Goal: Complete application form

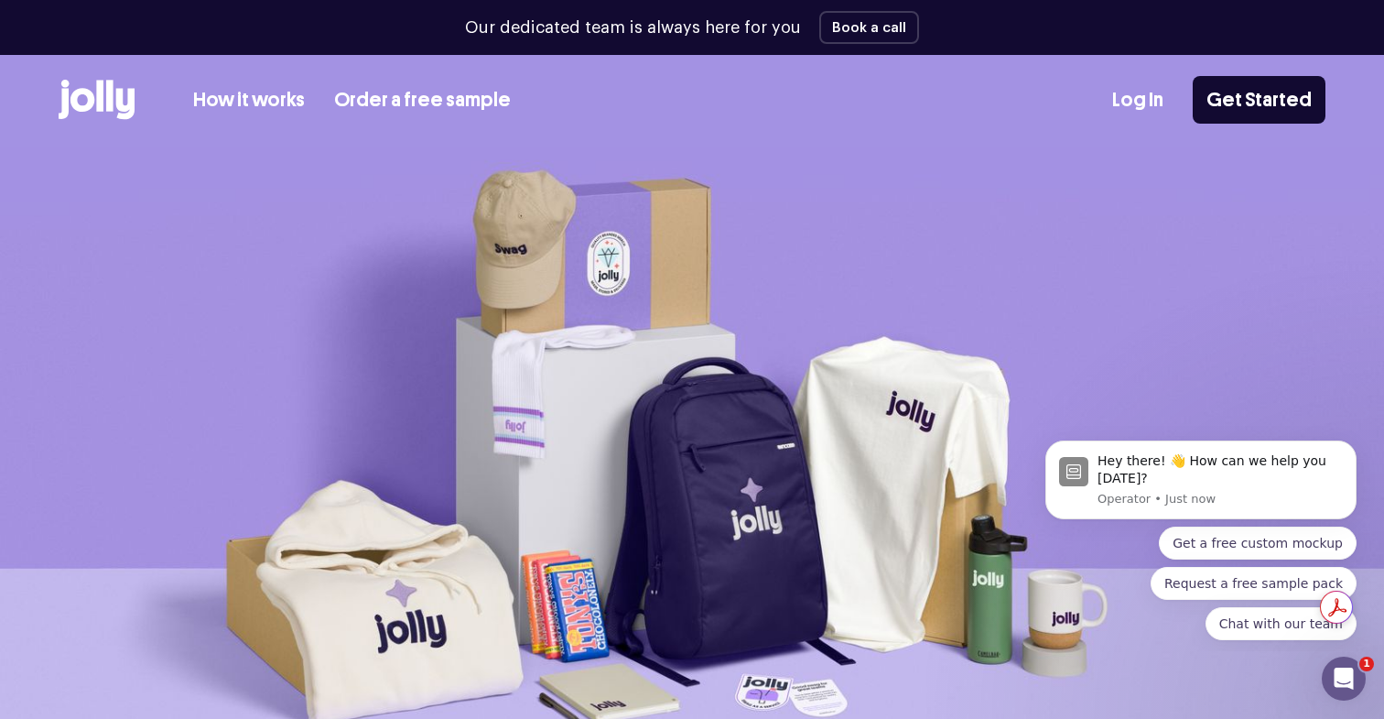
click at [265, 116] on div "How it works Order a free sample" at bounding box center [285, 100] width 452 height 40
click at [265, 99] on link "How it works" at bounding box center [249, 100] width 112 height 30
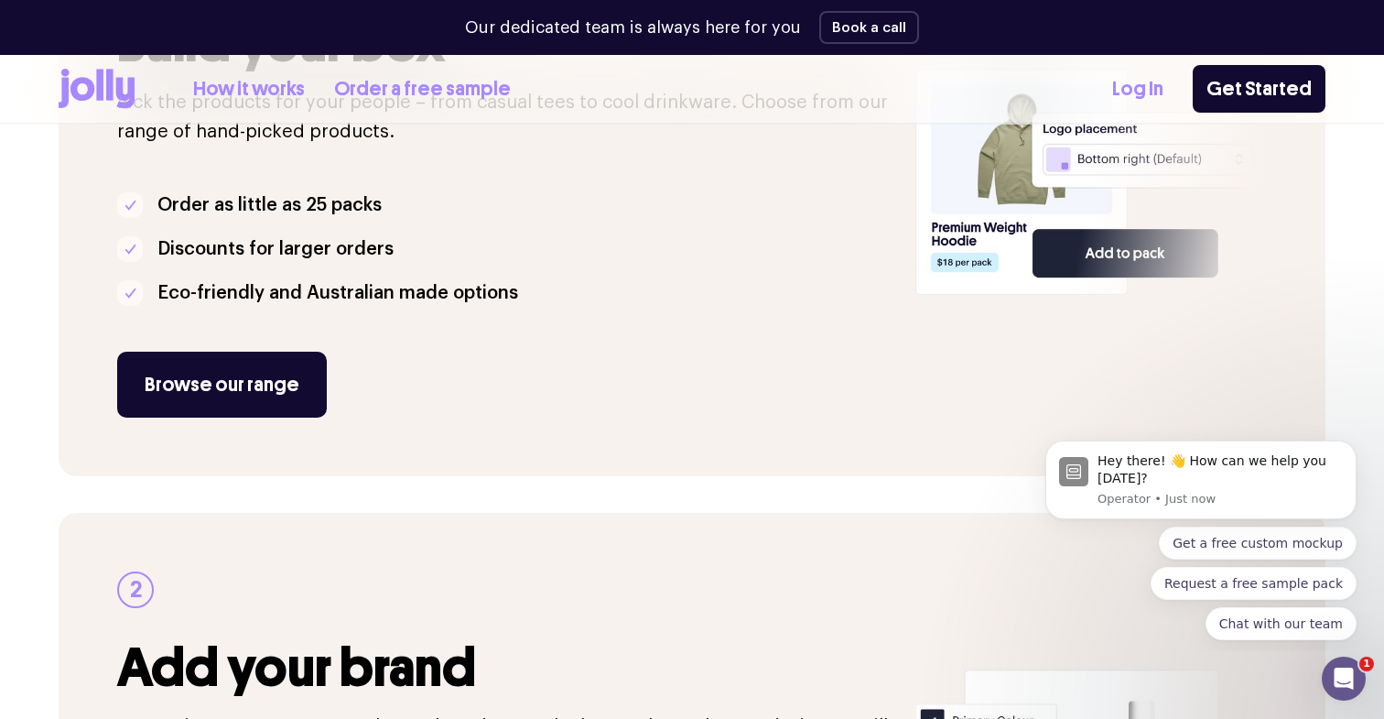
scroll to position [487, 0]
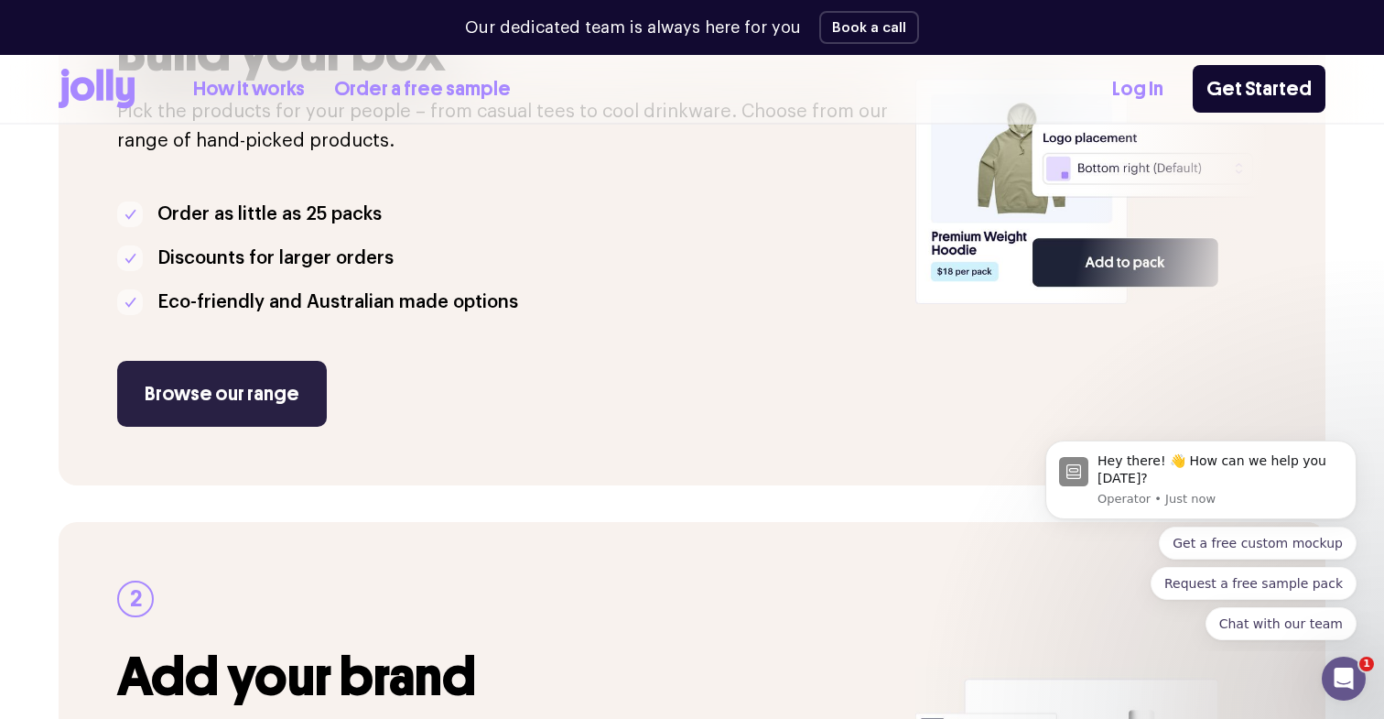
click at [250, 412] on link "Browse our range" at bounding box center [222, 394] width 210 height 66
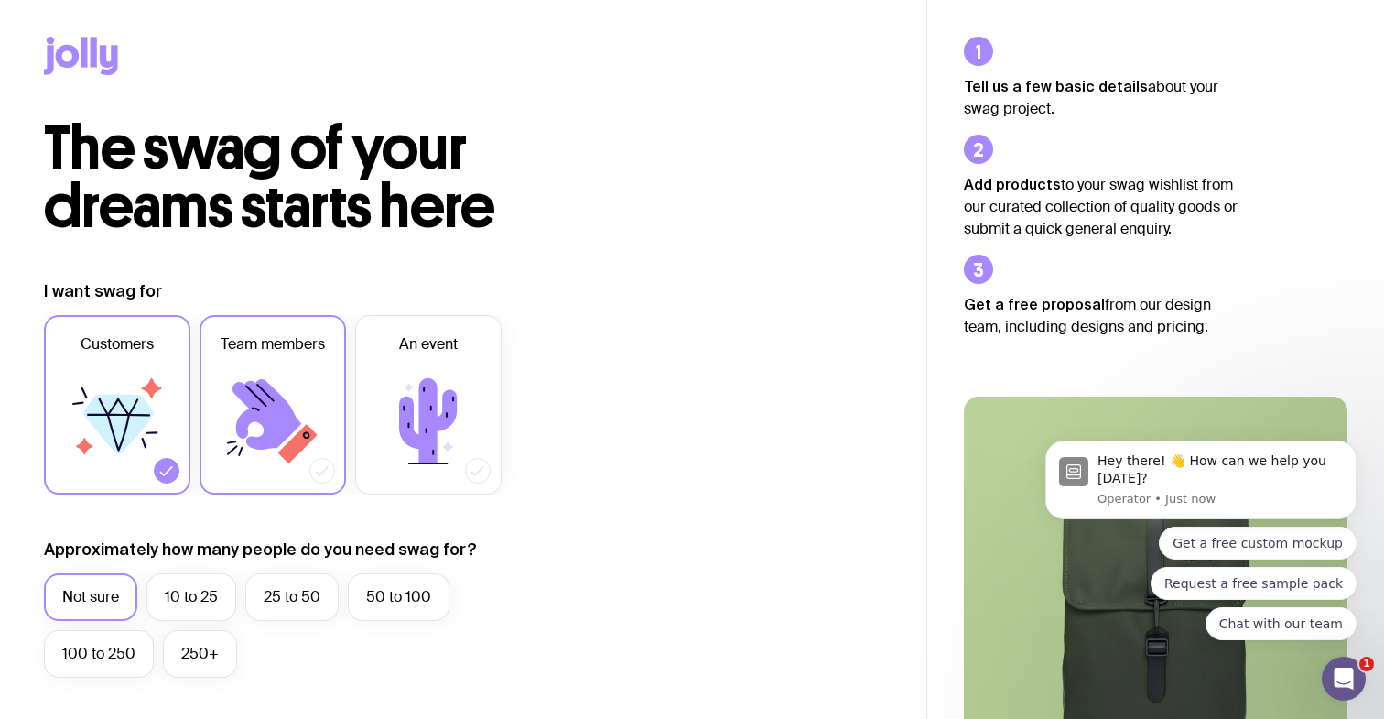
click at [316, 395] on icon at bounding box center [273, 421] width 110 height 110
click at [0, 0] on input "Team members" at bounding box center [0, 0] width 0 height 0
click at [126, 377] on icon at bounding box center [117, 421] width 110 height 110
click at [0, 0] on input "Customers" at bounding box center [0, 0] width 0 height 0
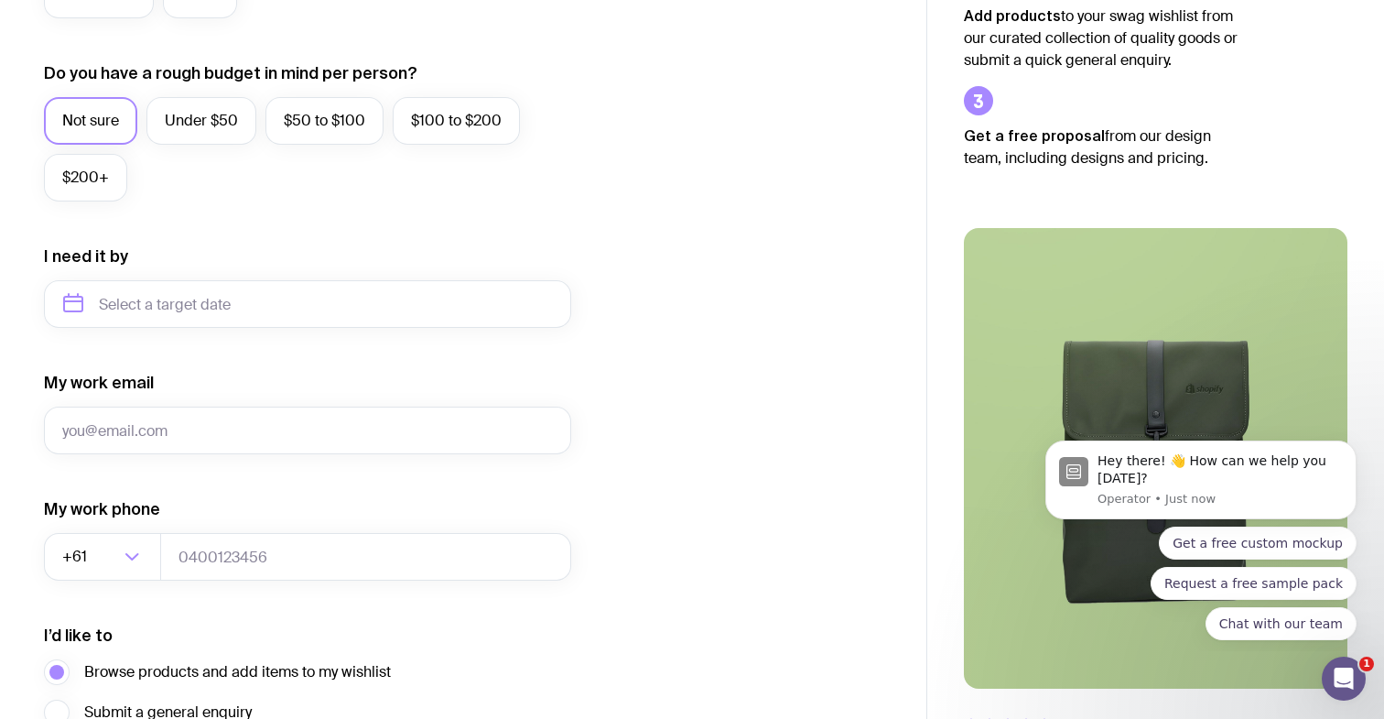
scroll to position [639, 0]
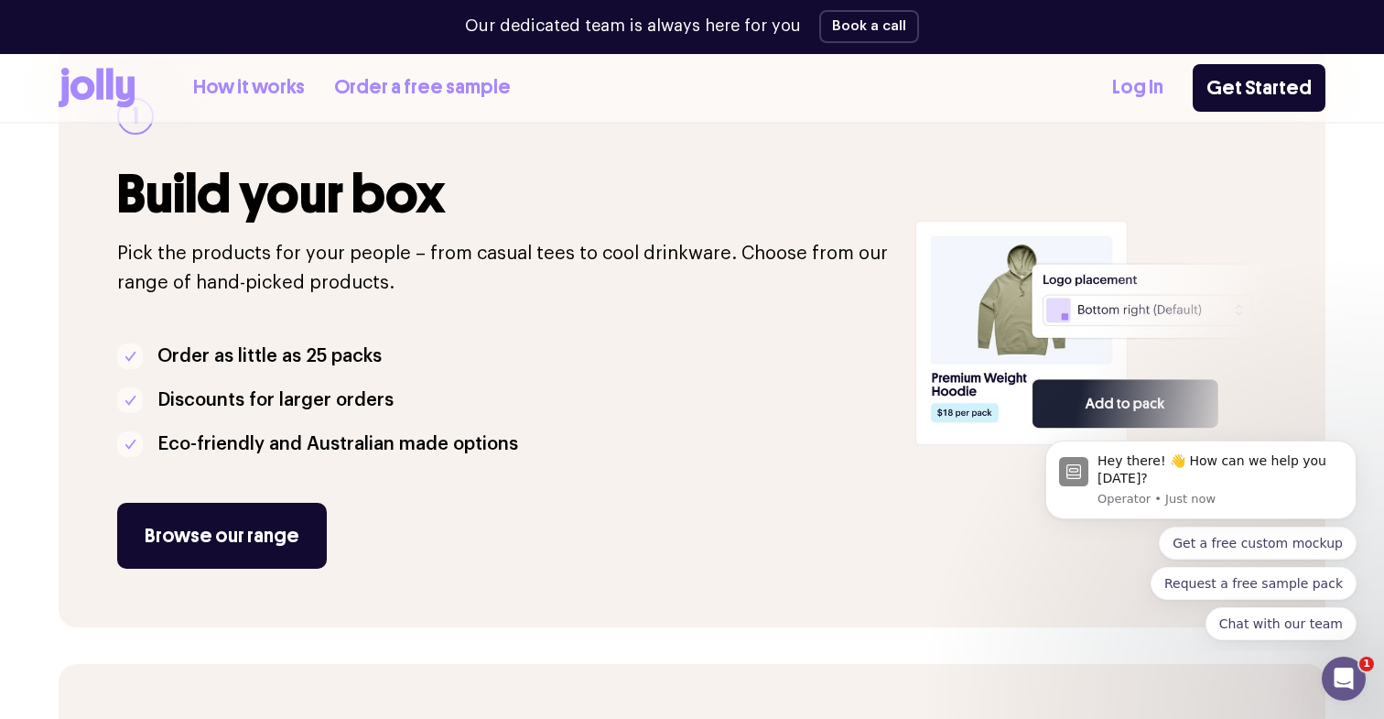
scroll to position [345, 0]
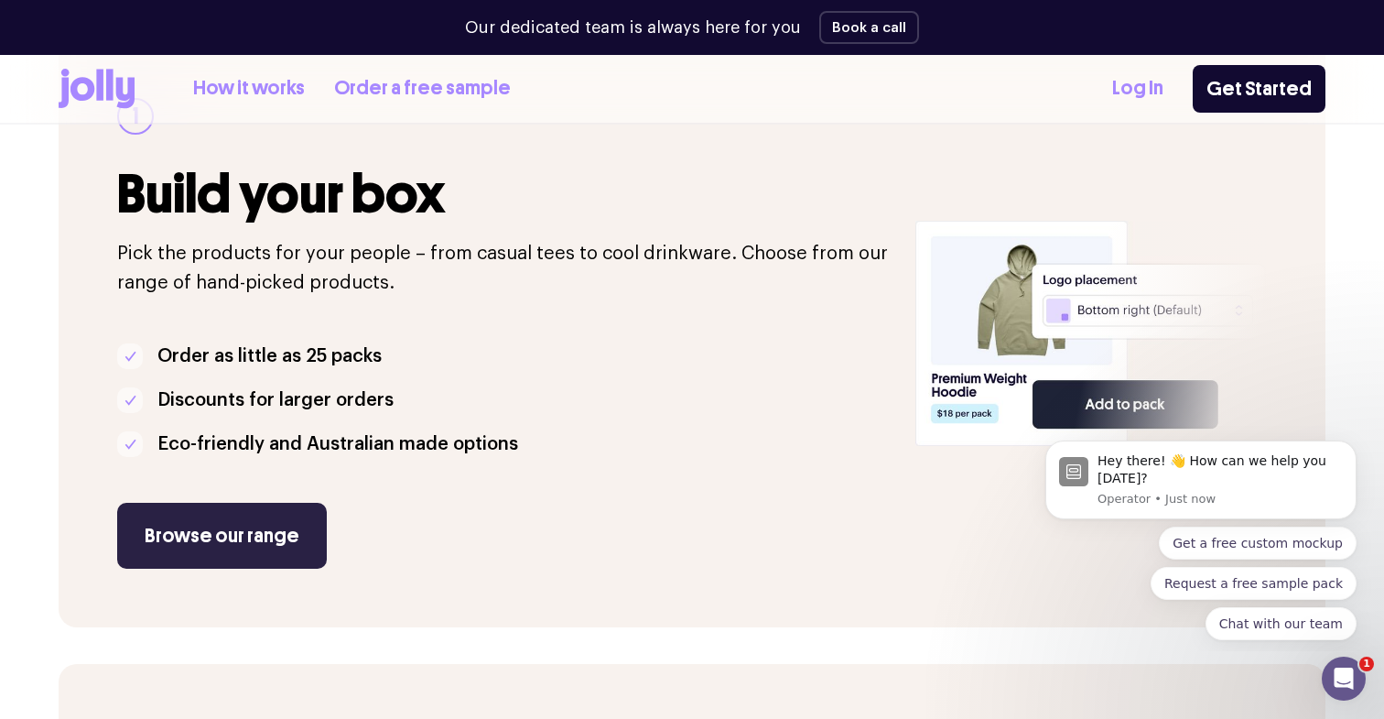
click at [249, 515] on link "Browse our range" at bounding box center [222, 536] width 210 height 66
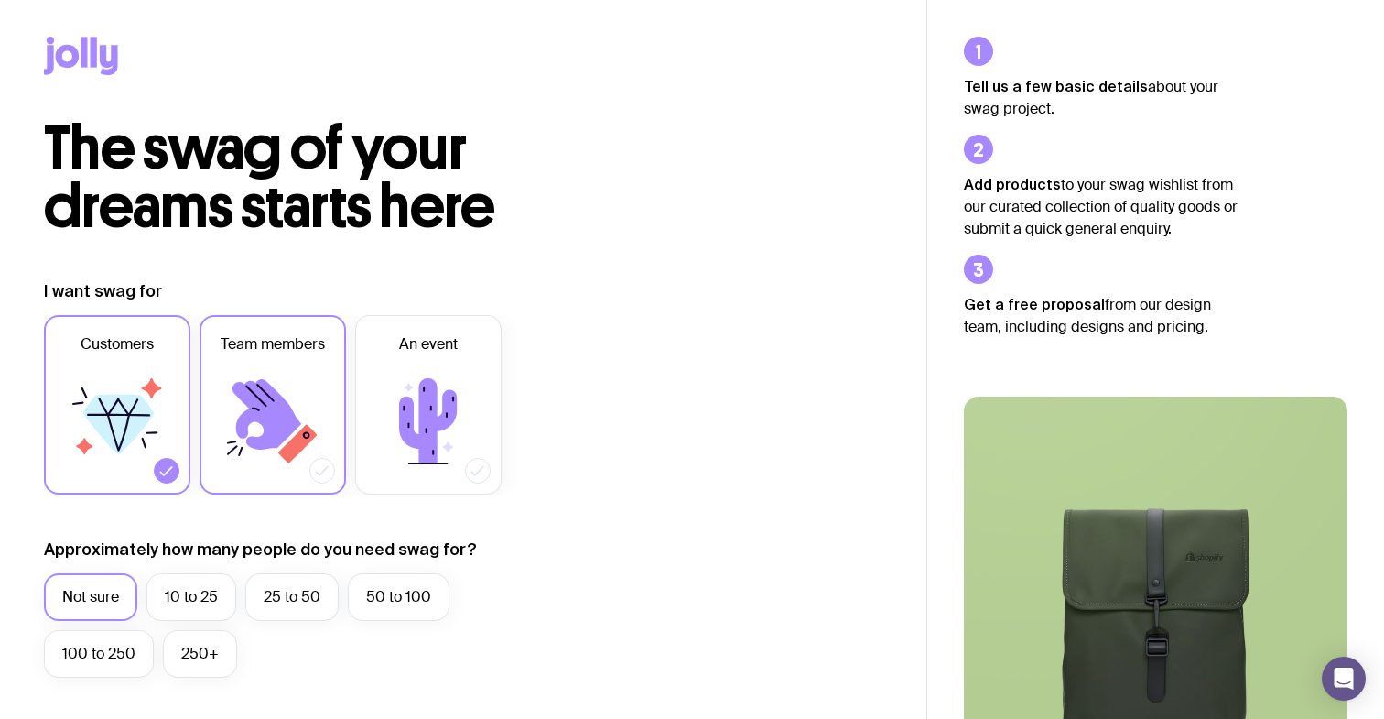
click at [265, 378] on icon at bounding box center [273, 421] width 110 height 110
click at [0, 0] on input "Team members" at bounding box center [0, 0] width 0 height 0
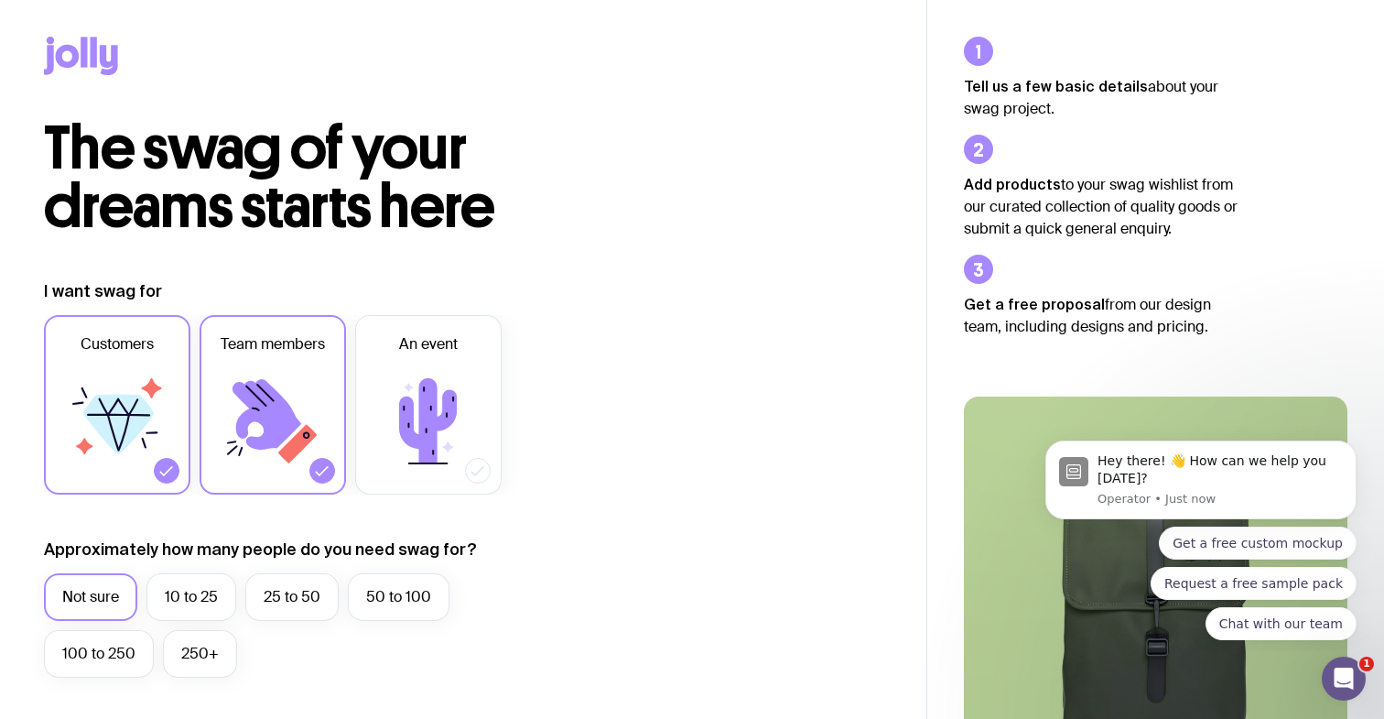
scroll to position [120, 0]
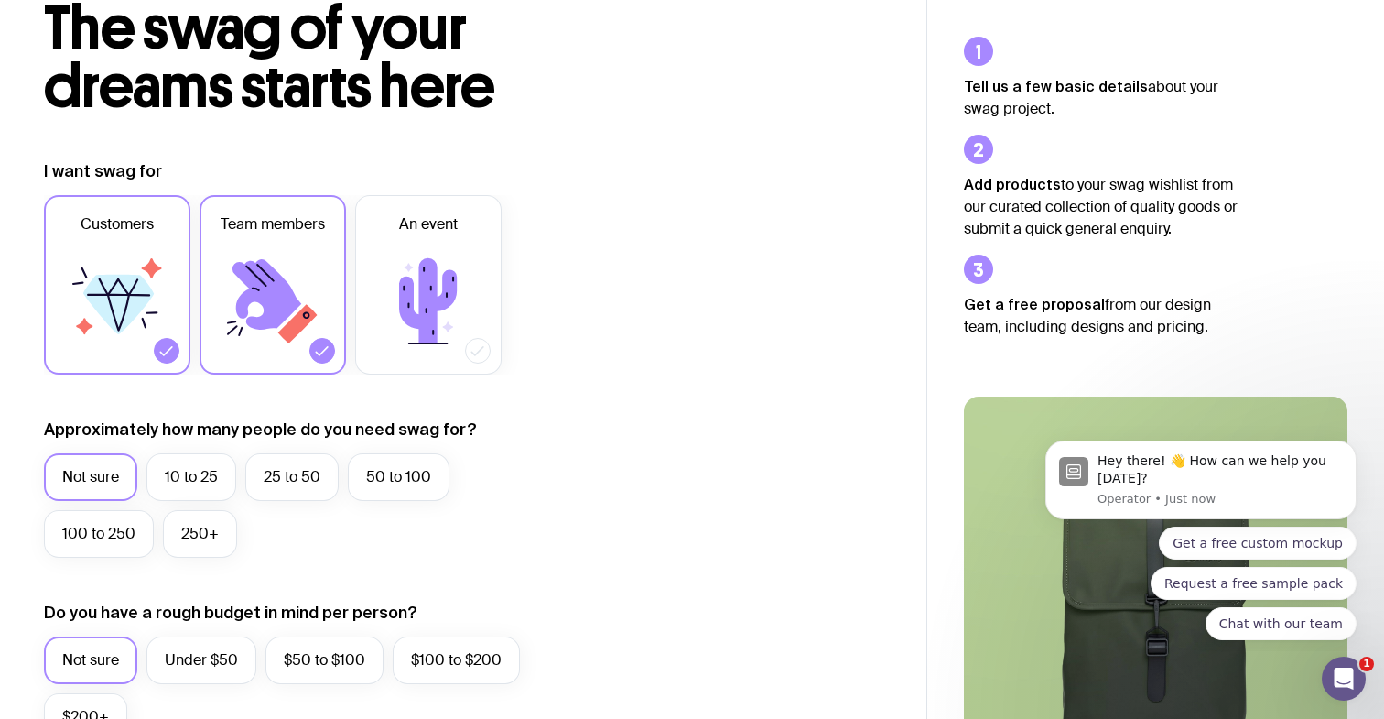
click at [152, 321] on icon at bounding box center [117, 301] width 110 height 110
click at [0, 0] on input "Customers" at bounding box center [0, 0] width 0 height 0
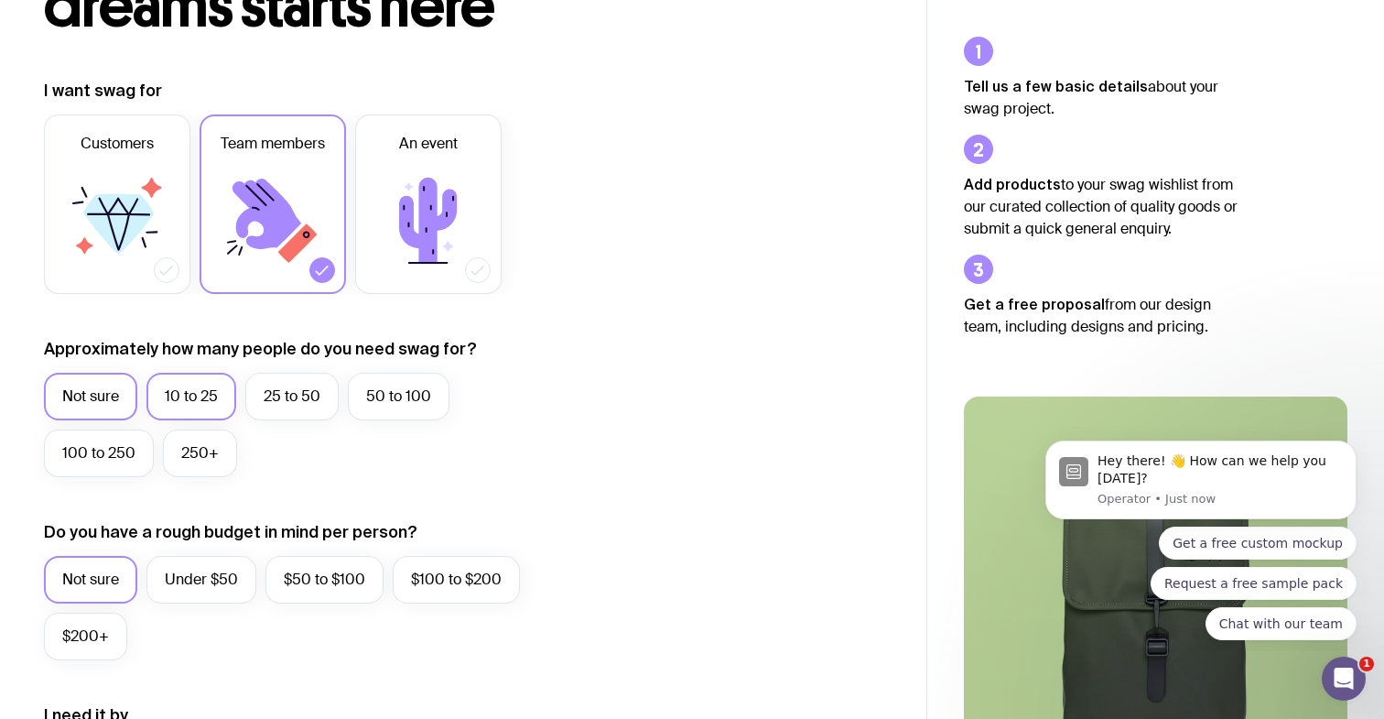
click at [184, 388] on label "10 to 25" at bounding box center [191, 397] width 90 height 48
click at [0, 0] on input "10 to 25" at bounding box center [0, 0] width 0 height 0
click at [293, 403] on label "25 to 50" at bounding box center [291, 397] width 93 height 48
click at [0, 0] on input "25 to 50" at bounding box center [0, 0] width 0 height 0
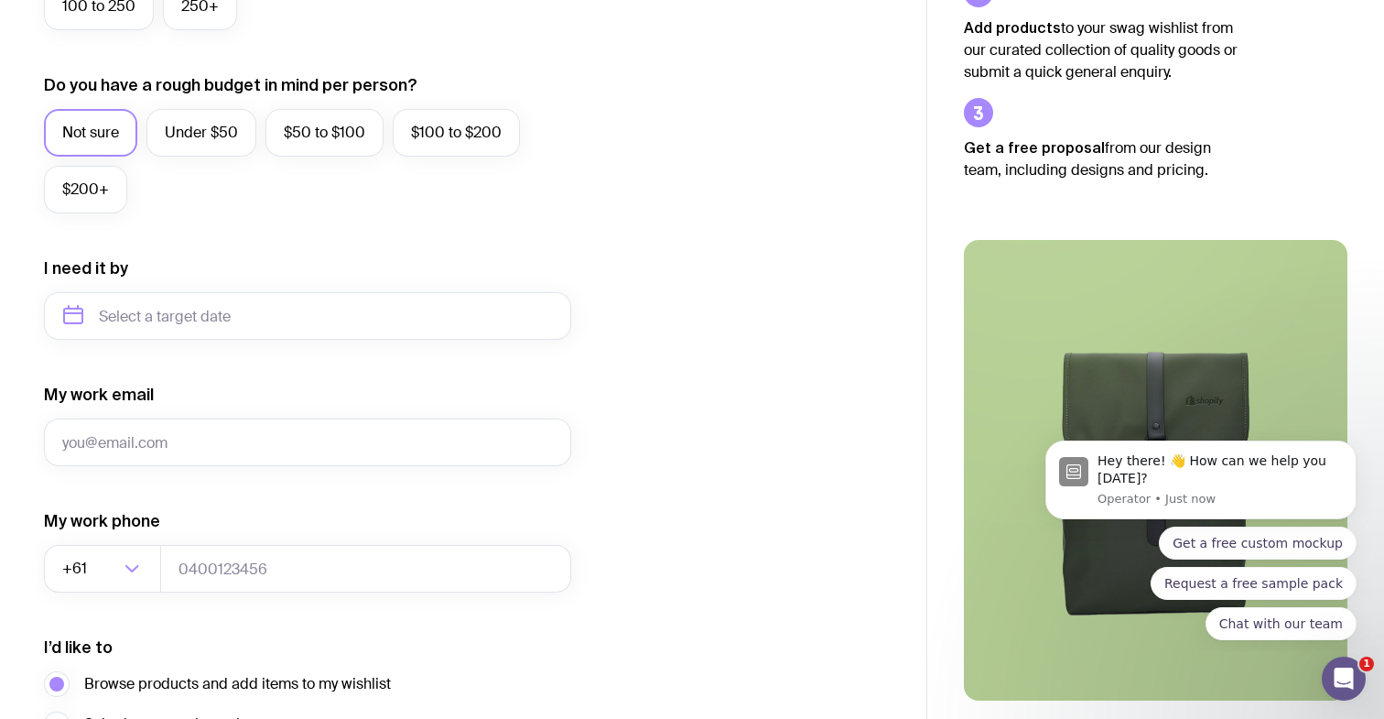
scroll to position [656, 0]
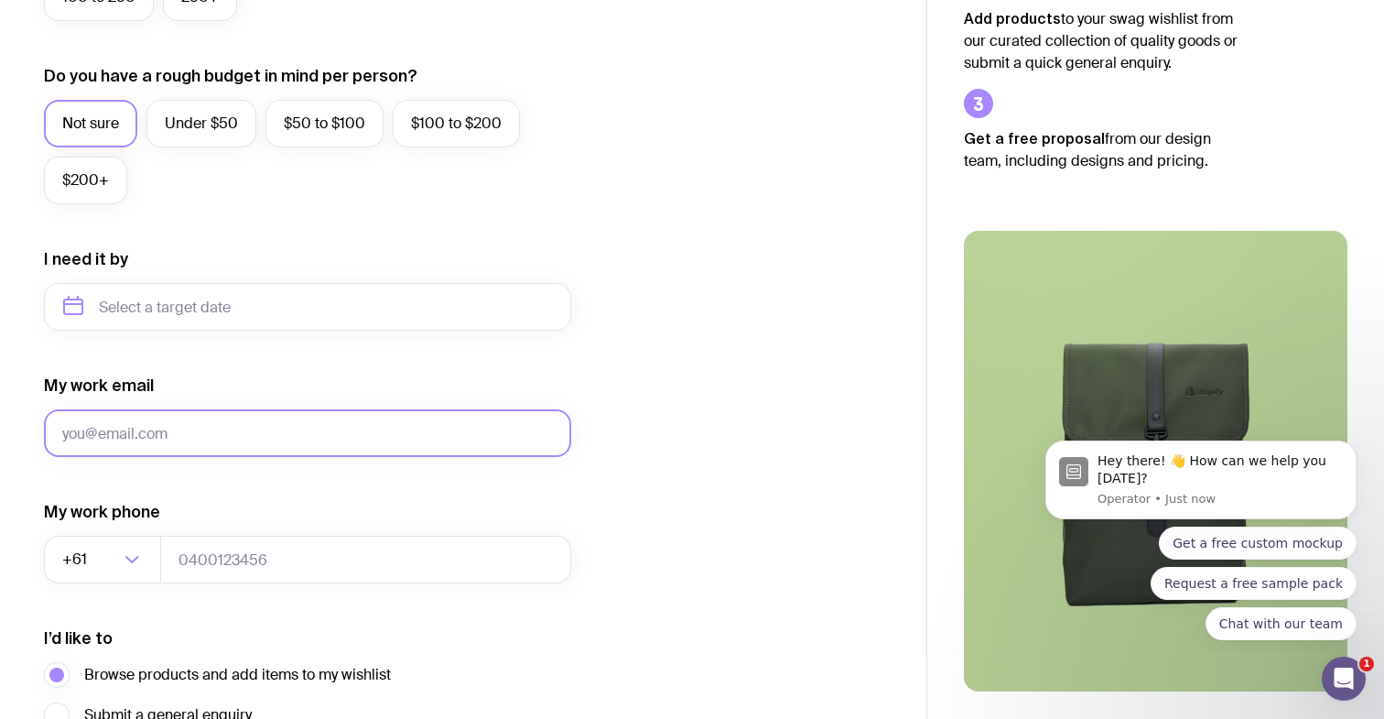
click at [184, 452] on input "My work email" at bounding box center [307, 433] width 527 height 48
click at [206, 384] on div "My work email" at bounding box center [307, 415] width 527 height 82
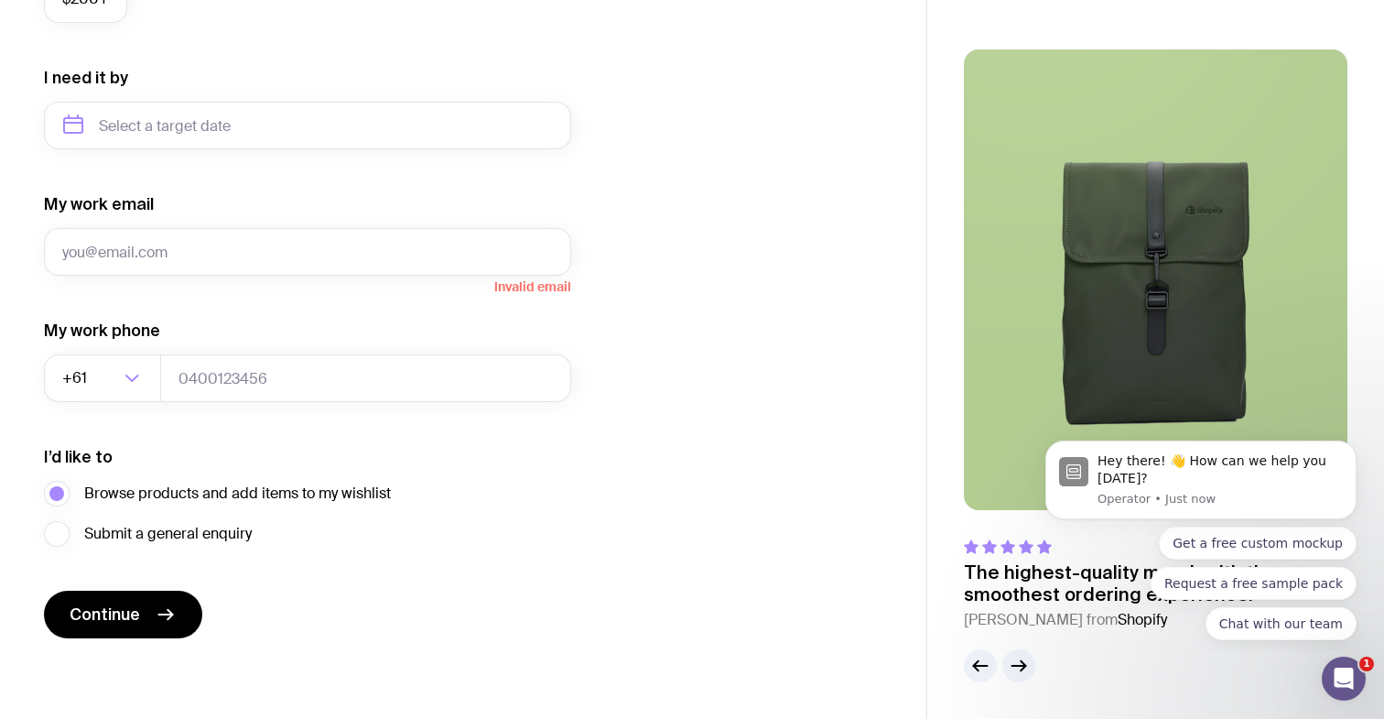
scroll to position [836, 0]
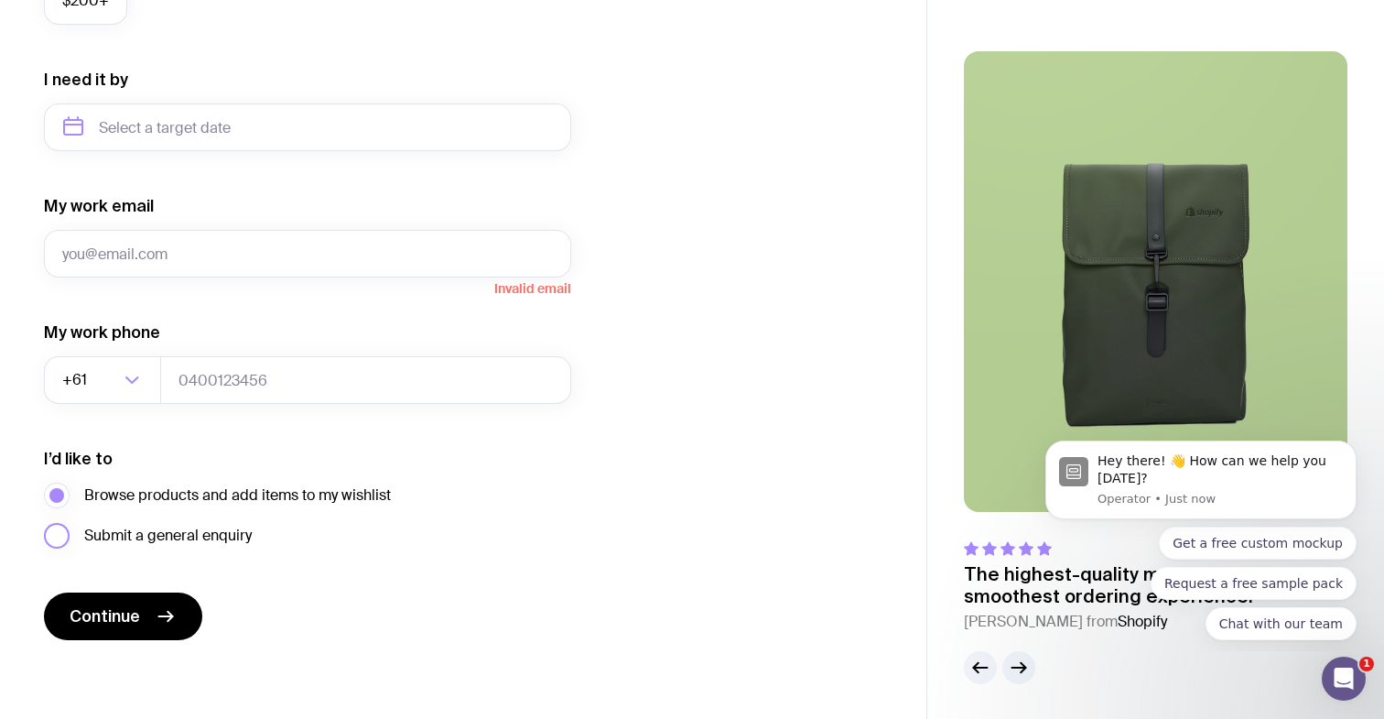
click at [56, 532] on label "Submit a general enquiry" at bounding box center [148, 536] width 208 height 26
click at [0, 0] on input "Submit a general enquiry" at bounding box center [0, 0] width 0 height 0
click at [56, 491] on label "Browse products and add items to my wishlist" at bounding box center [217, 495] width 347 height 26
click at [0, 0] on input "Browse products and add items to my wishlist" at bounding box center [0, 0] width 0 height 0
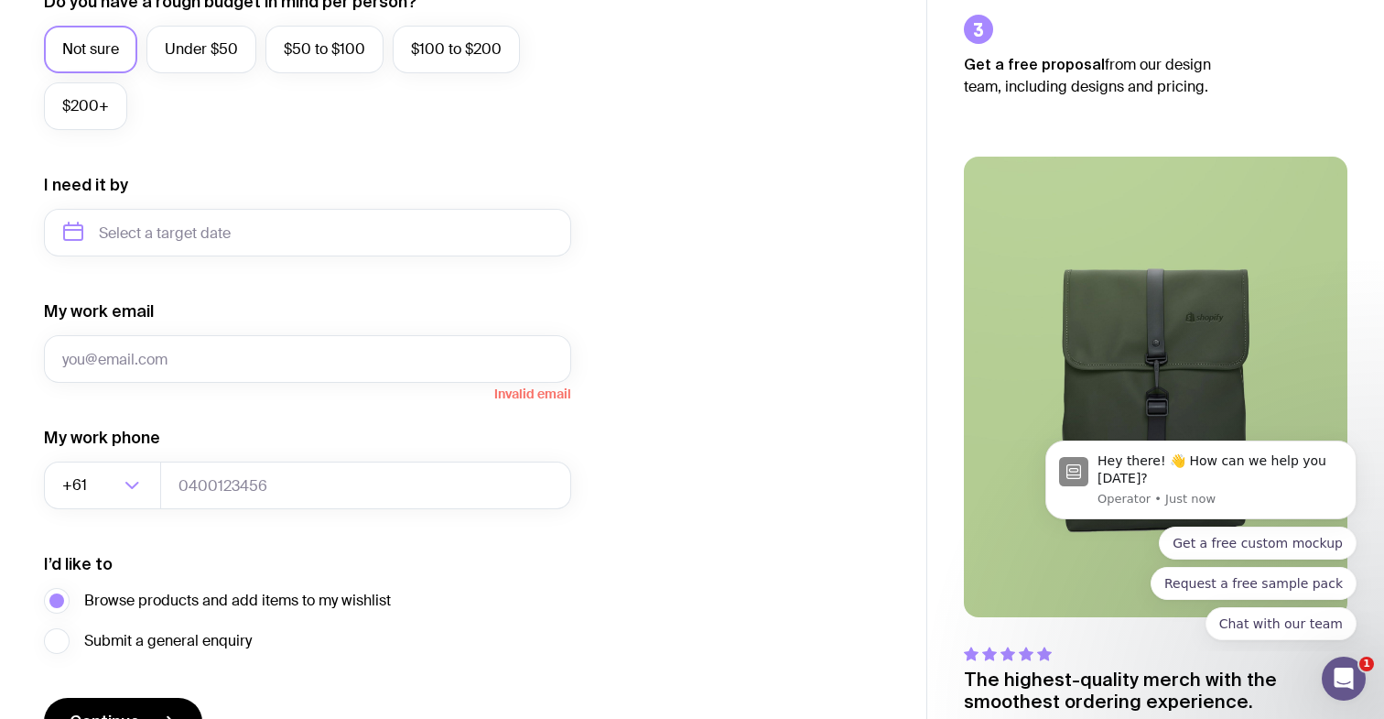
scroll to position [722, 0]
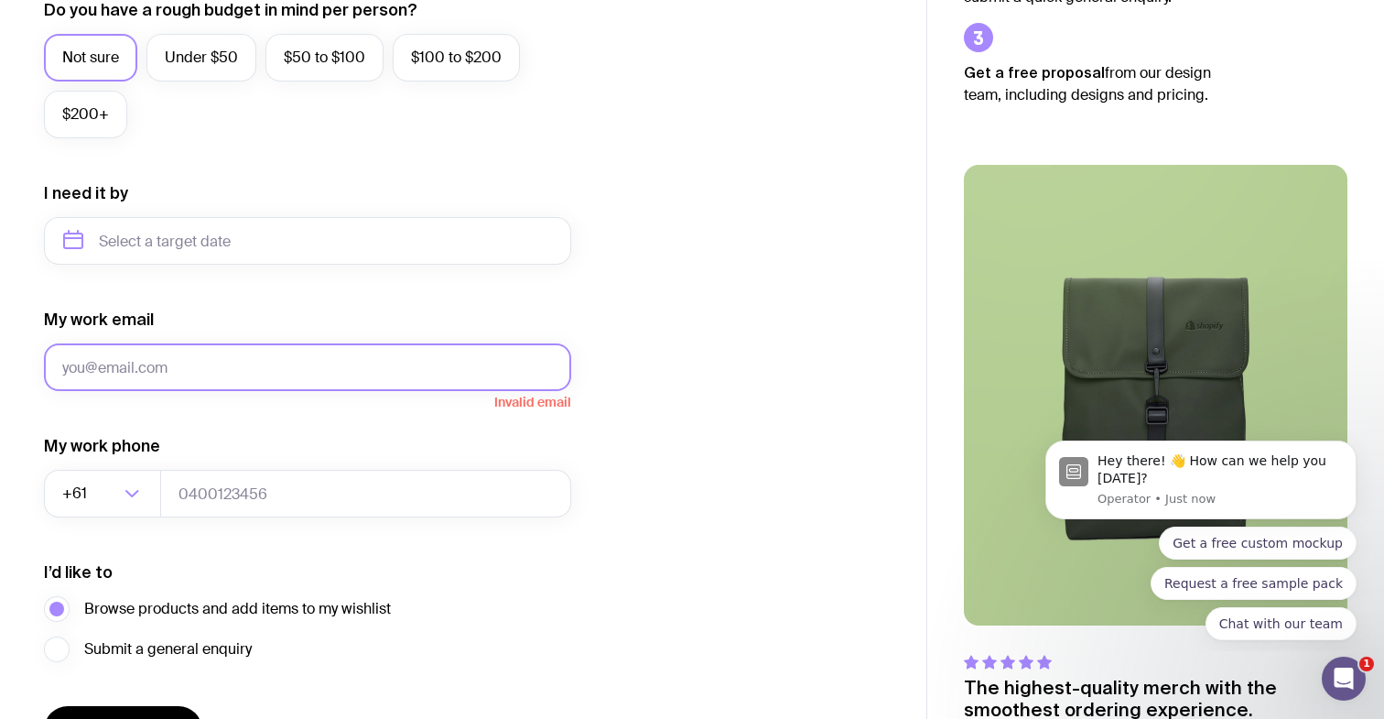
click at [341, 362] on input "My work email" at bounding box center [307, 367] width 527 height 48
type input "aaronwsoh@gmail.com"
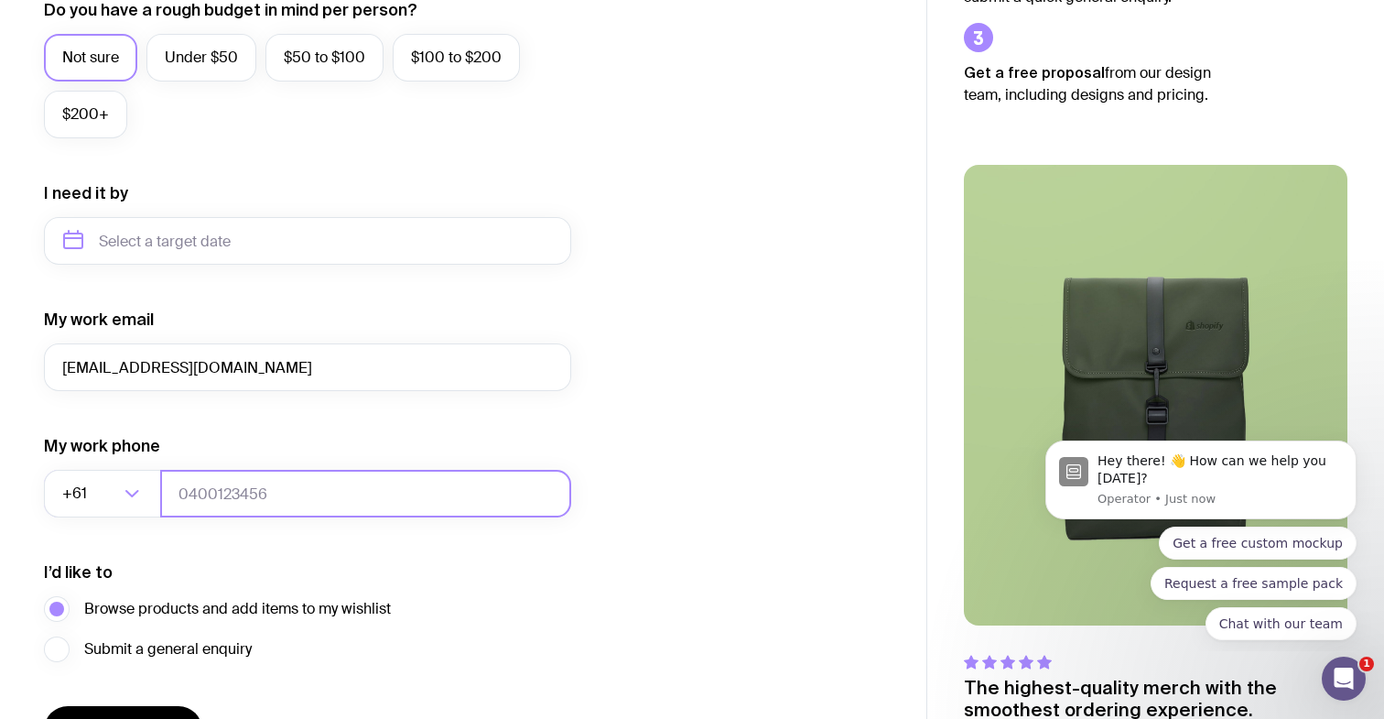
click at [250, 491] on input "tel" at bounding box center [365, 494] width 411 height 48
type input "434351441"
click at [365, 609] on span "Browse products and add items to my wishlist" at bounding box center [237, 609] width 307 height 22
click at [0, 0] on input "Browse products and add items to my wishlist" at bounding box center [0, 0] width 0 height 0
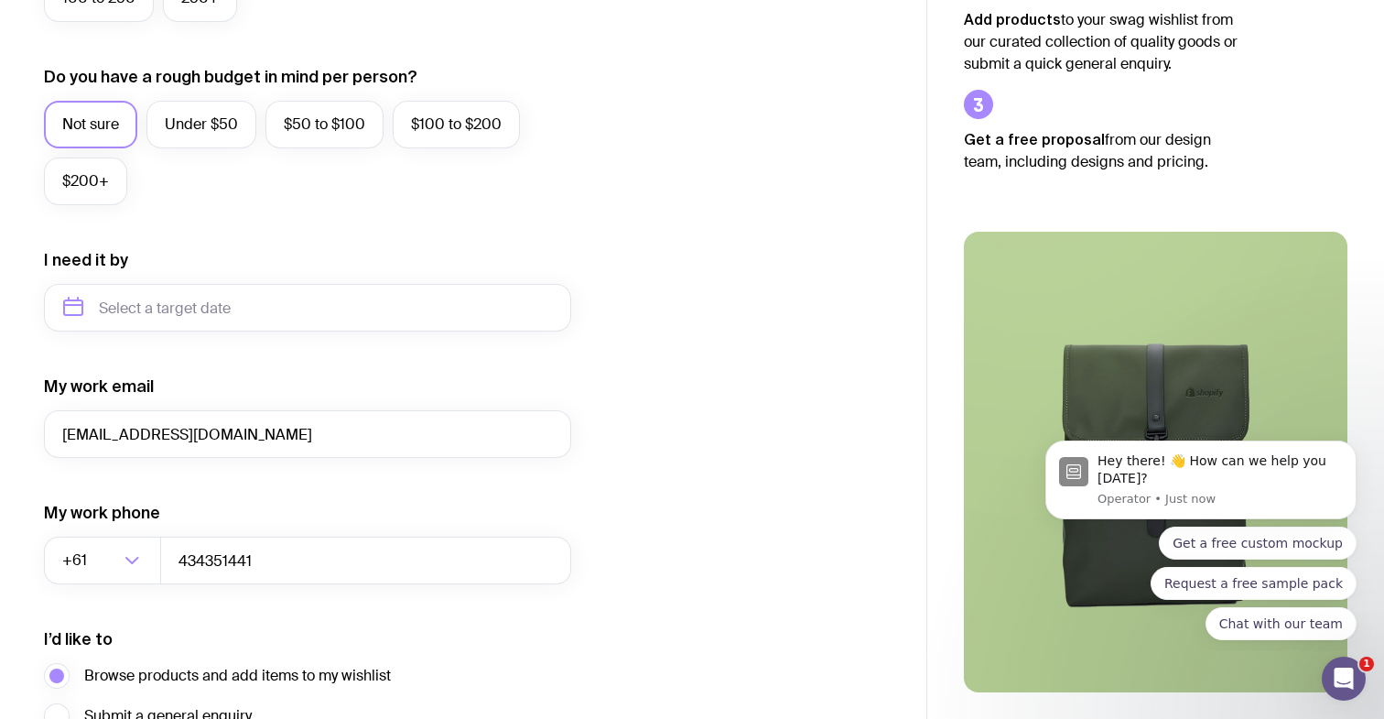
scroll to position [838, 0]
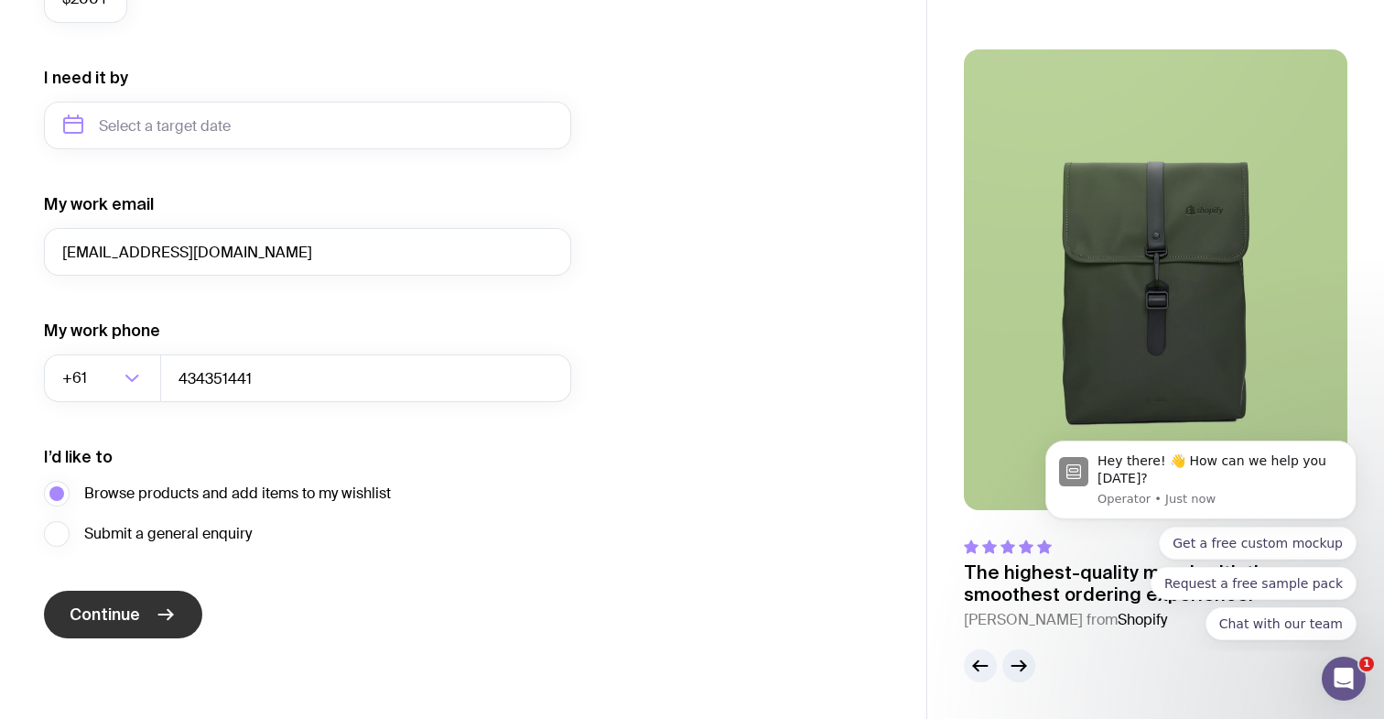
click at [81, 620] on span "Continue" at bounding box center [105, 614] width 70 height 22
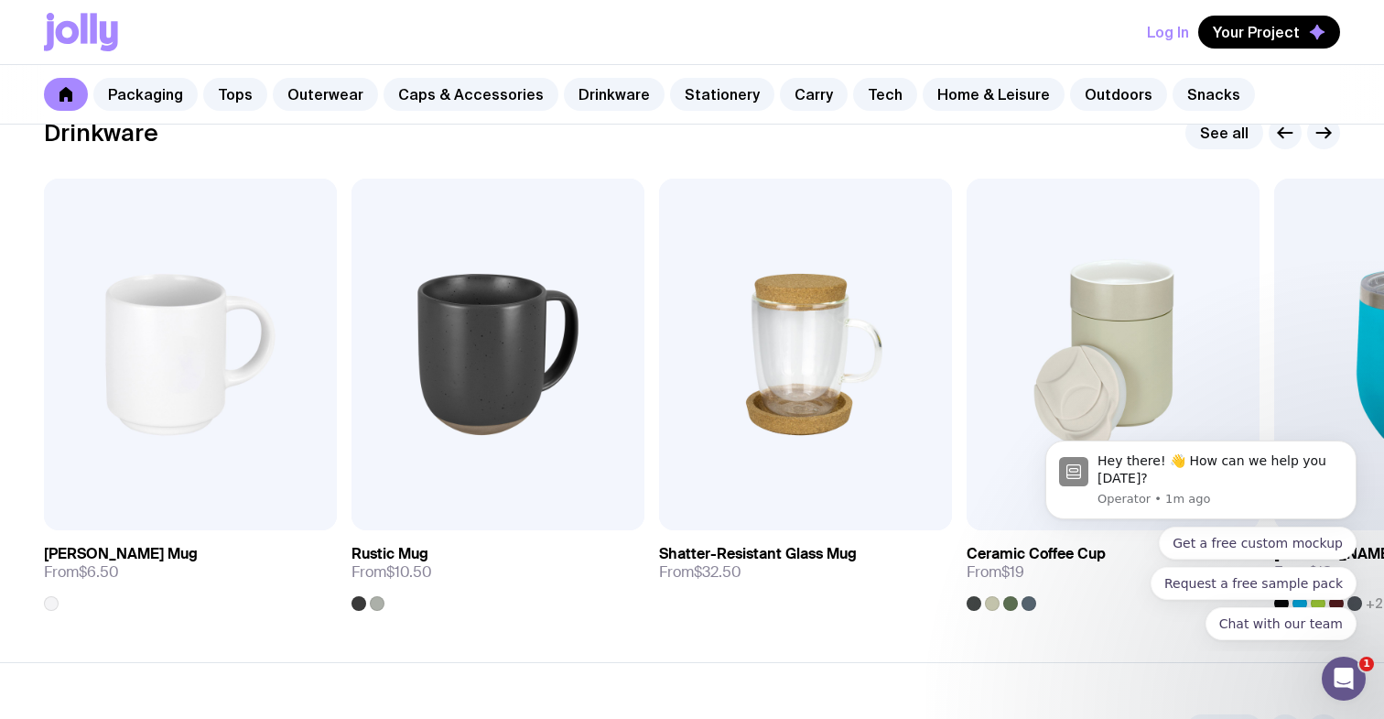
scroll to position [2701, 0]
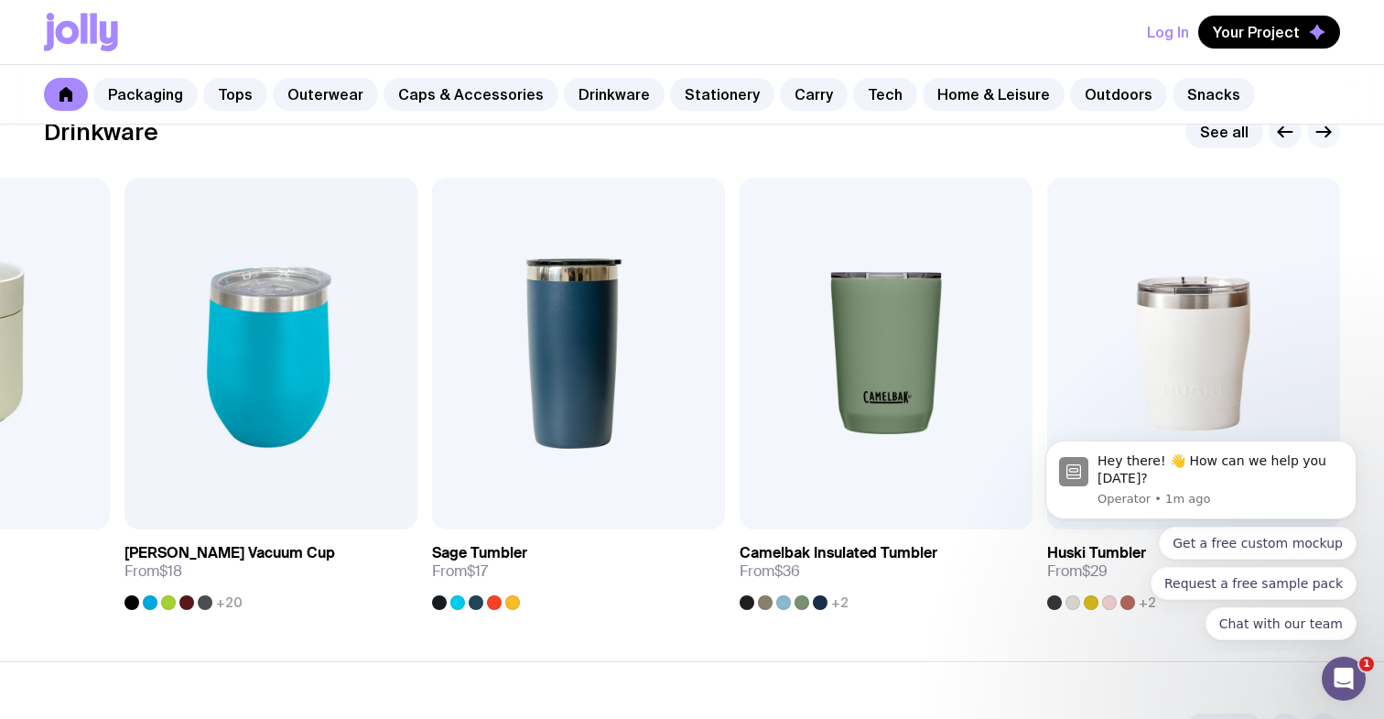
click at [1321, 137] on icon "button" at bounding box center [1324, 132] width 22 height 22
click at [1287, 136] on icon "button" at bounding box center [1285, 132] width 22 height 22
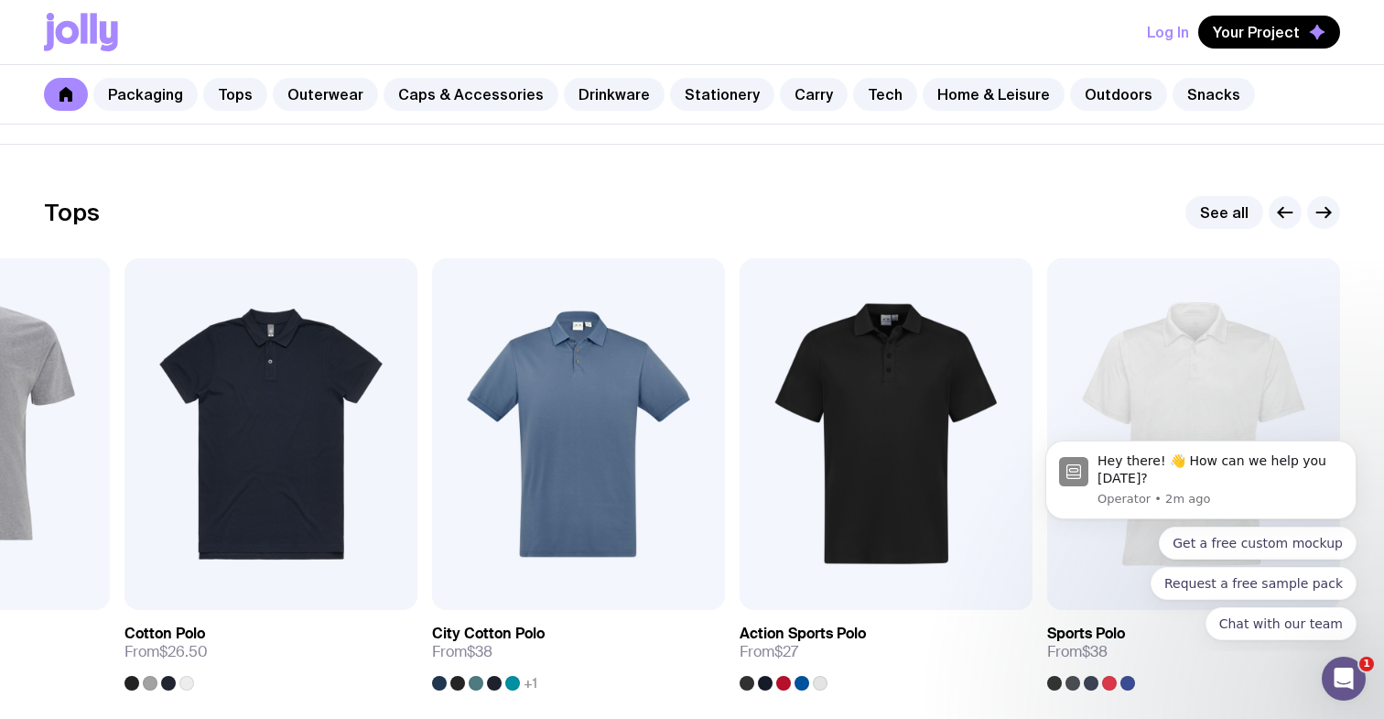
scroll to position [0, 0]
